Goal: Transaction & Acquisition: Purchase product/service

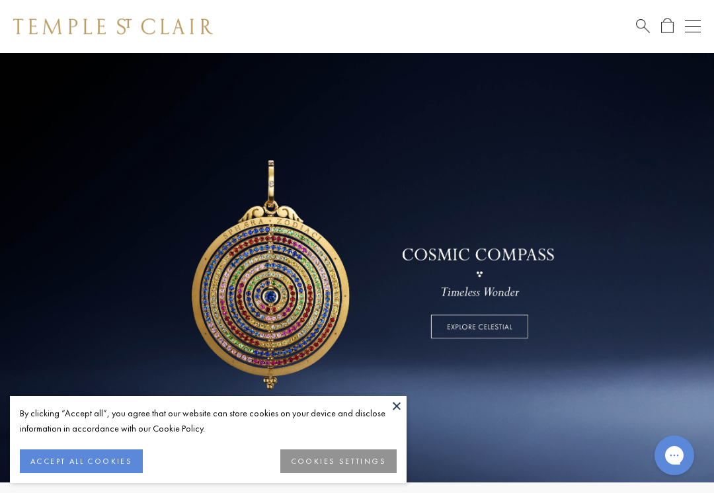
click at [98, 463] on button "ACCEPT ALL COOKIES" at bounding box center [81, 461] width 123 height 24
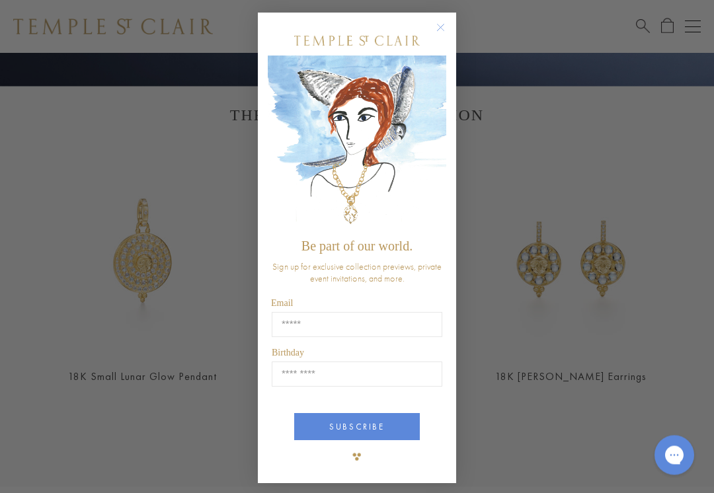
scroll to position [396, 0]
click at [438, 36] on circle "Close dialog" at bounding box center [441, 28] width 16 height 16
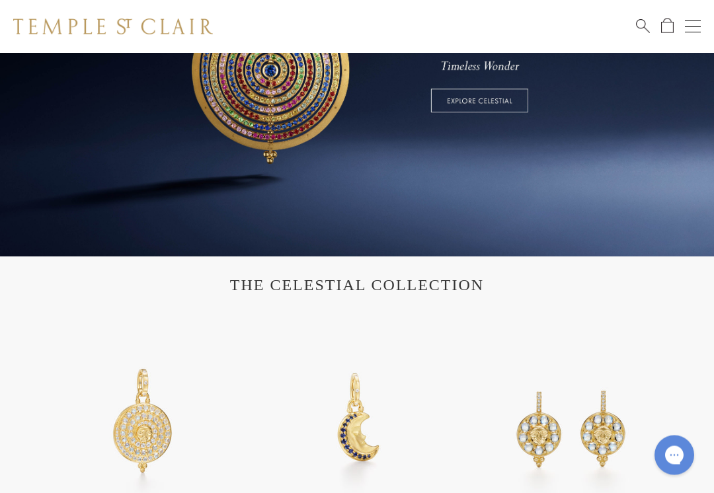
scroll to position [0, 0]
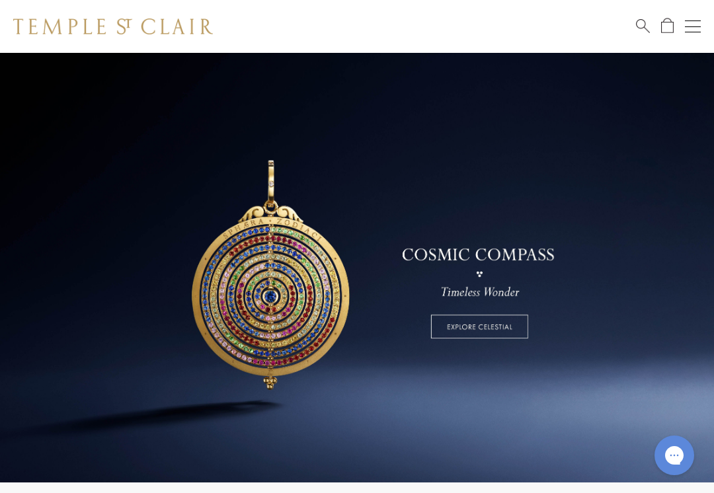
click at [693, 26] on div "Open navigation" at bounding box center [693, 26] width 16 height 1
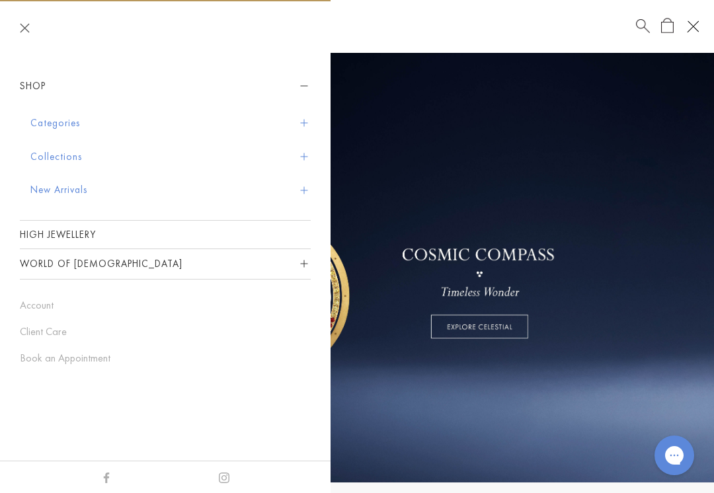
click at [303, 159] on button "Collections" at bounding box center [170, 157] width 280 height 34
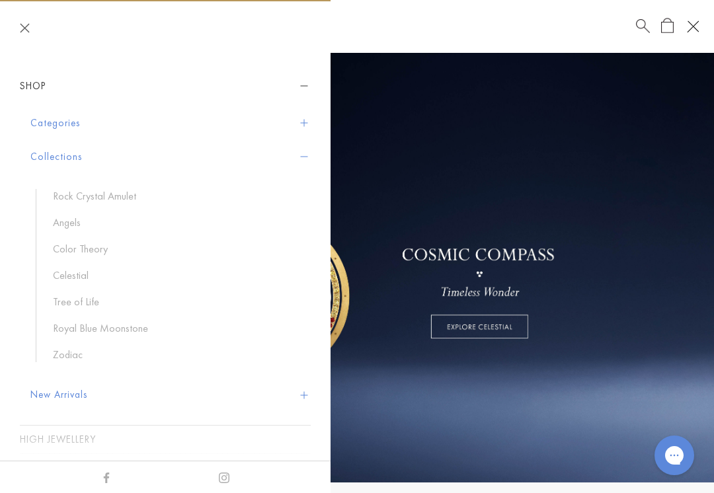
click at [126, 202] on link "Rock Crystal Amulet" at bounding box center [175, 196] width 244 height 15
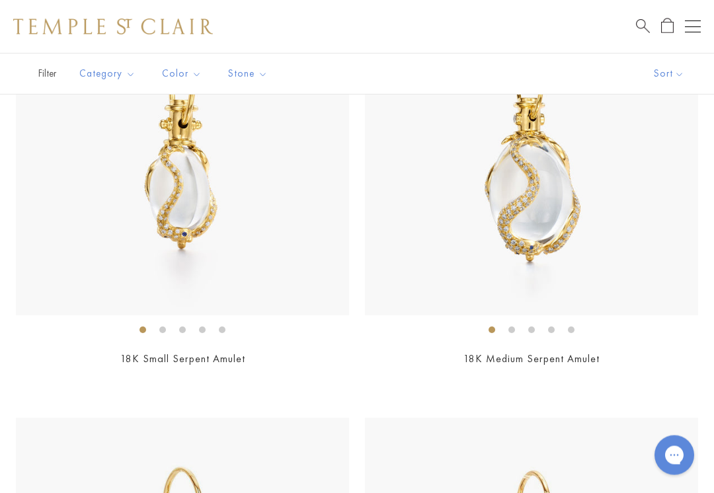
scroll to position [377, 0]
click at [200, 211] on img at bounding box center [182, 148] width 333 height 333
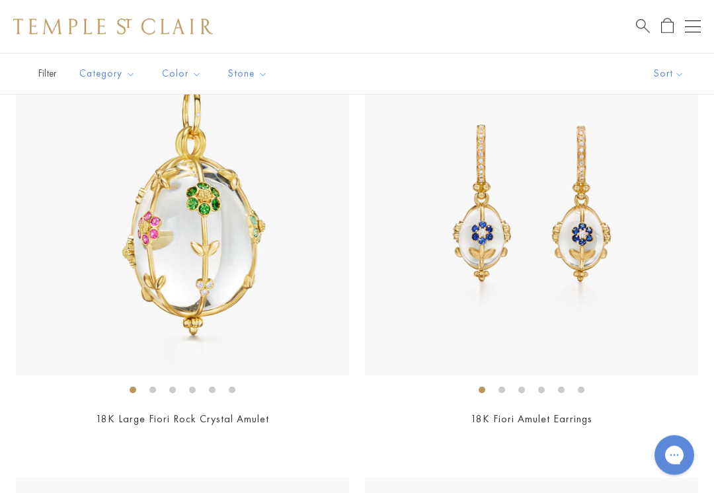
scroll to position [2492, 0]
click at [698, 34] on button "Open navigation" at bounding box center [693, 27] width 16 height 16
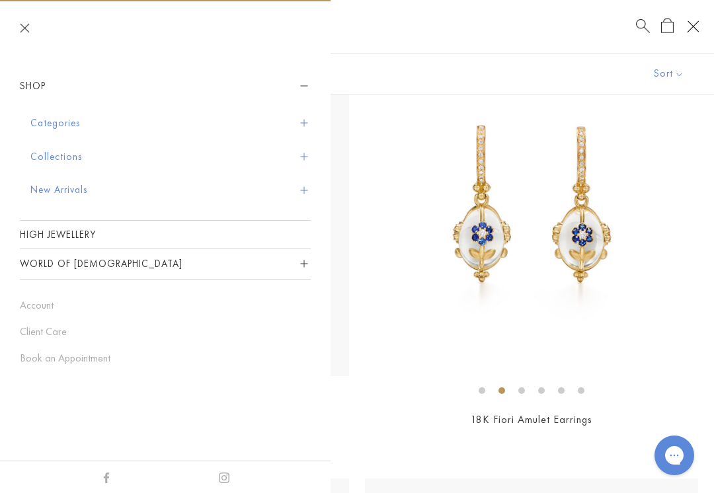
click at [307, 154] on button "Collections" at bounding box center [170, 157] width 280 height 34
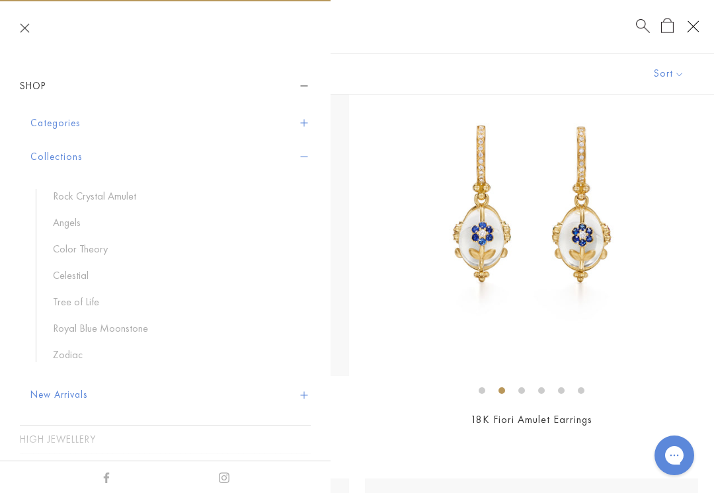
click at [120, 332] on link "Royal Blue Moonstone" at bounding box center [175, 328] width 244 height 15
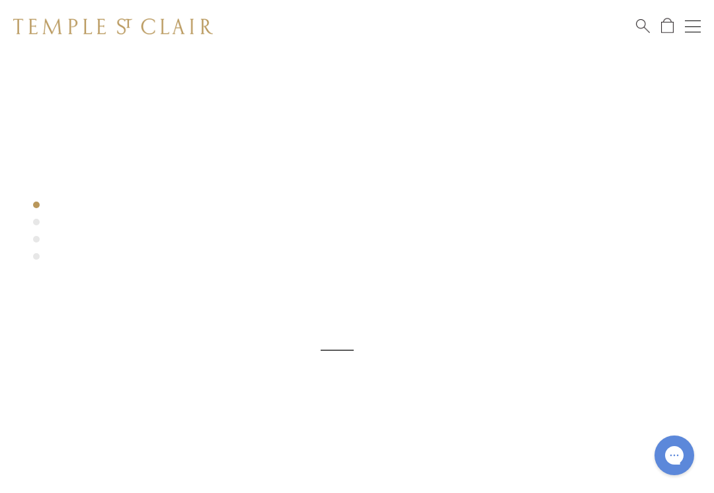
scroll to position [53, 0]
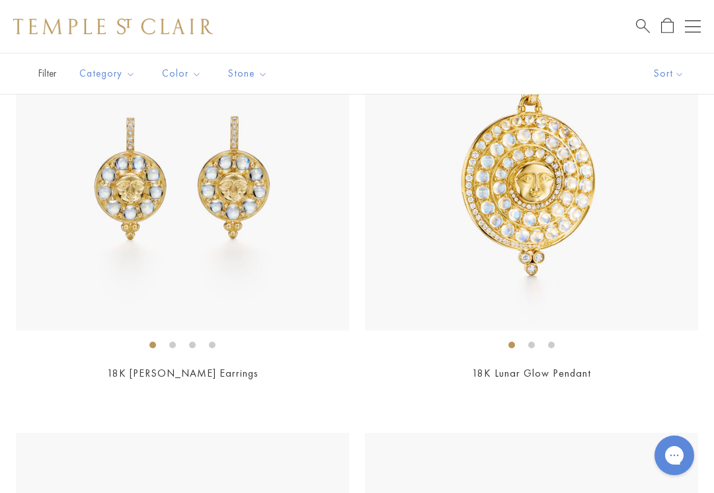
scroll to position [798, 0]
click at [583, 266] on img at bounding box center [531, 163] width 333 height 333
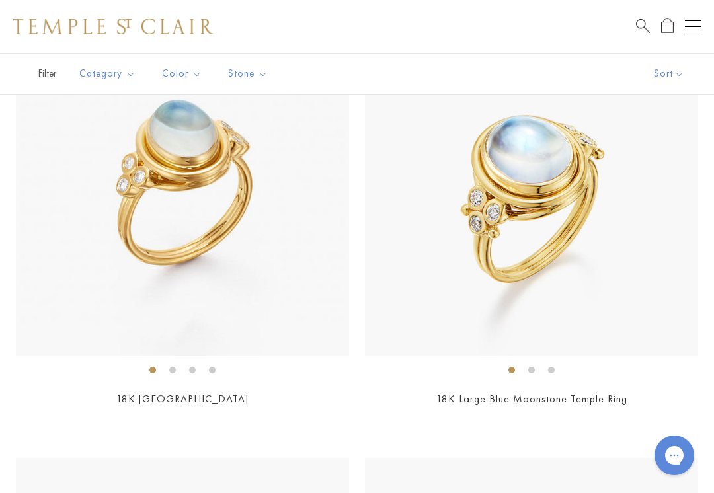
scroll to position [2479, 0]
